Goal: Task Accomplishment & Management: Manage account settings

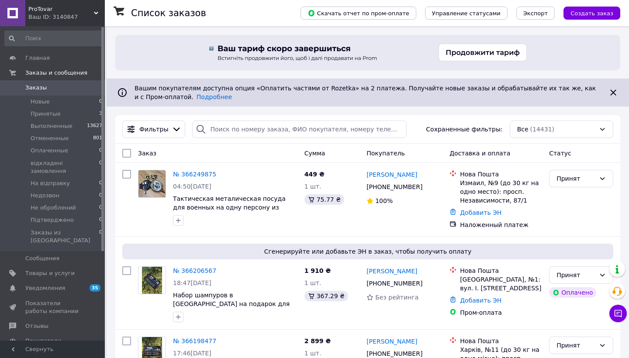
click at [84, 9] on span "ProTovar" at bounding box center [61, 9] width 66 height 8
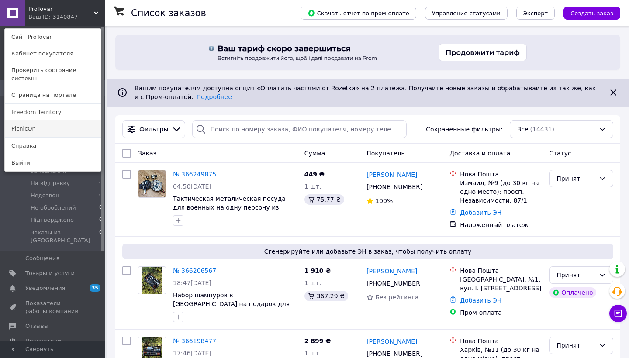
click at [44, 121] on link "PicnicOn" at bounding box center [53, 129] width 96 height 17
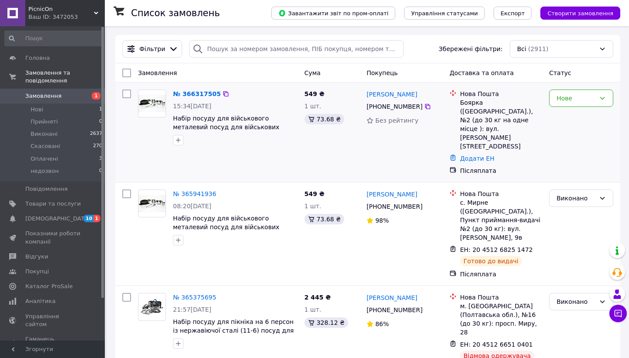
click at [593, 87] on div "Нове" at bounding box center [580, 132] width 71 height 93
click at [593, 94] on div "Нове" at bounding box center [575, 98] width 39 height 10
click at [574, 116] on li "Прийнято" at bounding box center [580, 117] width 63 height 16
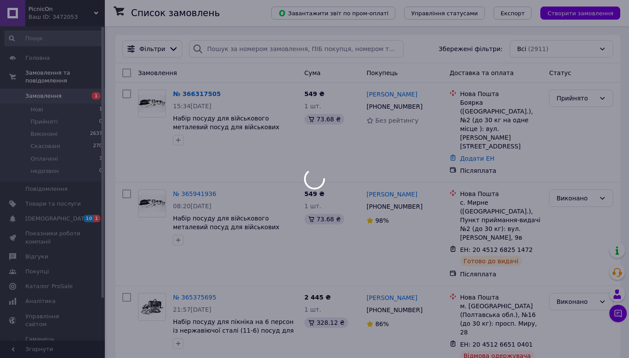
click at [51, 220] on div at bounding box center [314, 179] width 629 height 358
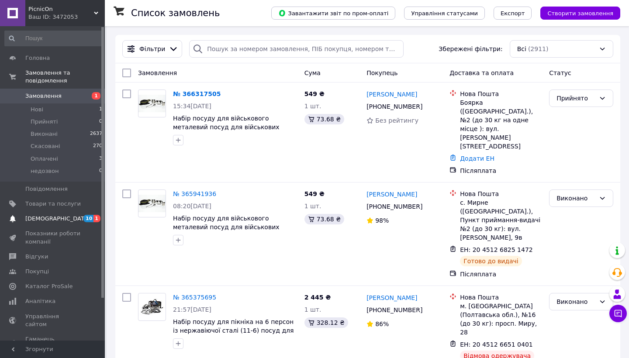
click at [54, 222] on link "[DEMOGRAPHIC_DATA] 10 1" at bounding box center [53, 218] width 107 height 15
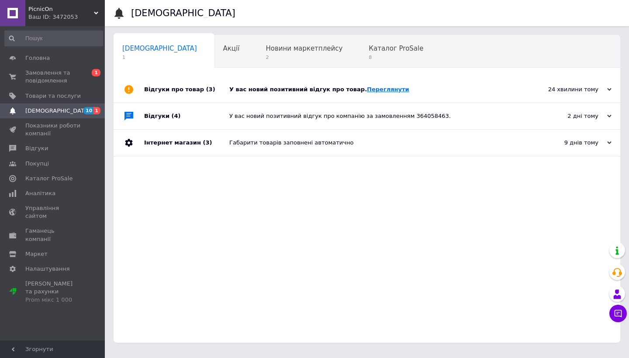
click at [386, 89] on link "Переглянути" at bounding box center [388, 89] width 42 height 7
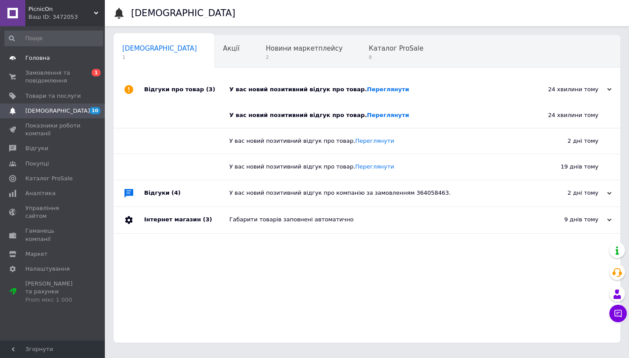
click at [46, 62] on link "Головна" at bounding box center [53, 58] width 107 height 15
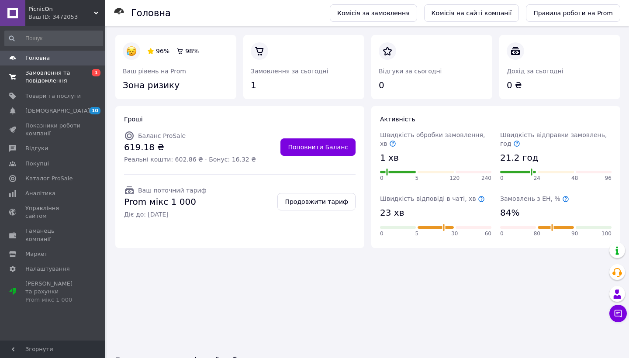
click at [54, 87] on link "Замовлення та повідомлення 0 1" at bounding box center [53, 77] width 107 height 23
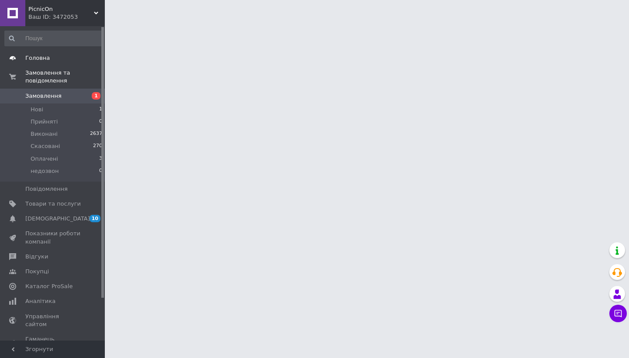
click at [46, 58] on span "Головна" at bounding box center [37, 58] width 24 height 8
